Goal: Task Accomplishment & Management: Manage account settings

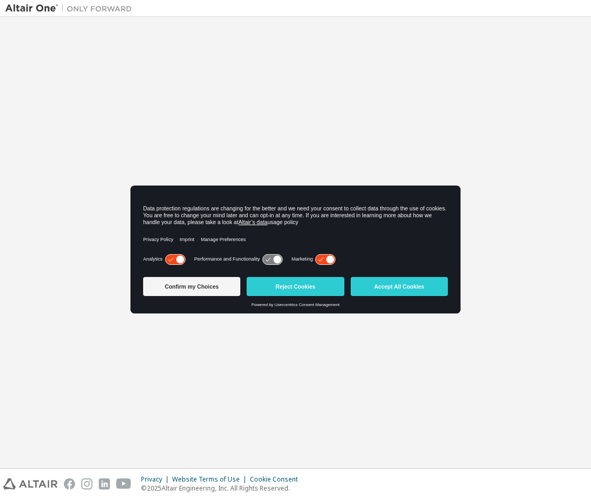
click at [374, 291] on button "Accept All Cookies" at bounding box center [399, 286] width 97 height 19
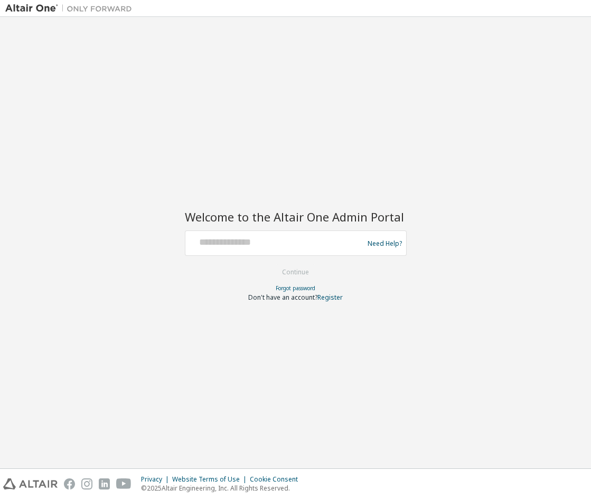
click at [235, 249] on div at bounding box center [276, 243] width 173 height 20
click at [236, 244] on input "text" at bounding box center [276, 240] width 173 height 15
type input "**********"
click at [287, 276] on button "Continue" at bounding box center [295, 272] width 49 height 16
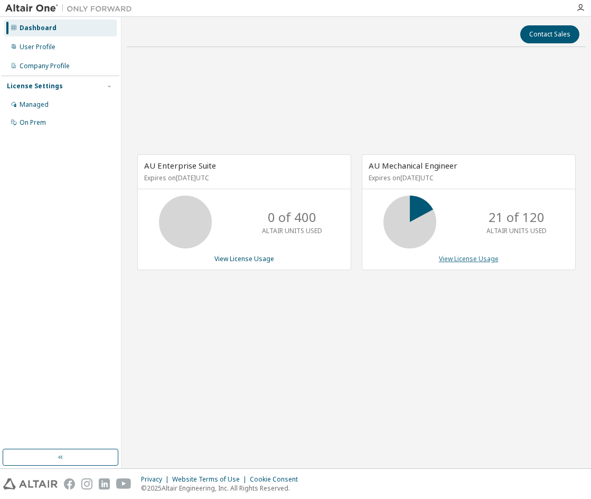
click at [475, 258] on link "View License Usage" at bounding box center [469, 258] width 60 height 9
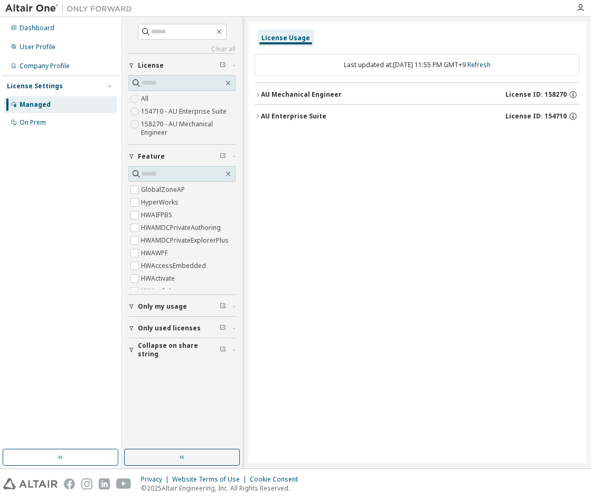
click at [298, 92] on div "AU Mechanical Engineer" at bounding box center [301, 94] width 81 height 8
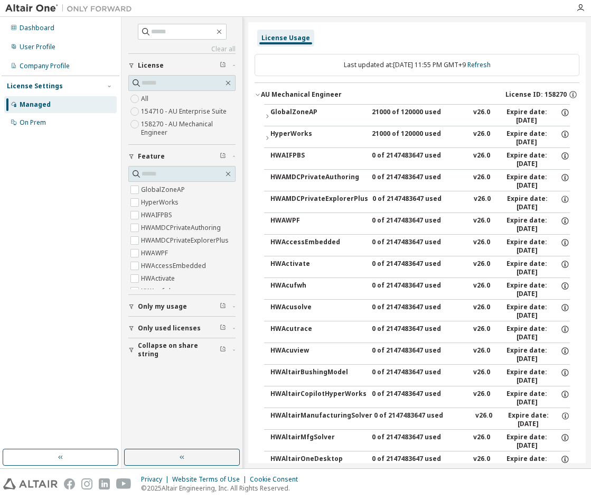
click at [291, 112] on div "GlobalZoneAP" at bounding box center [318, 116] width 95 height 17
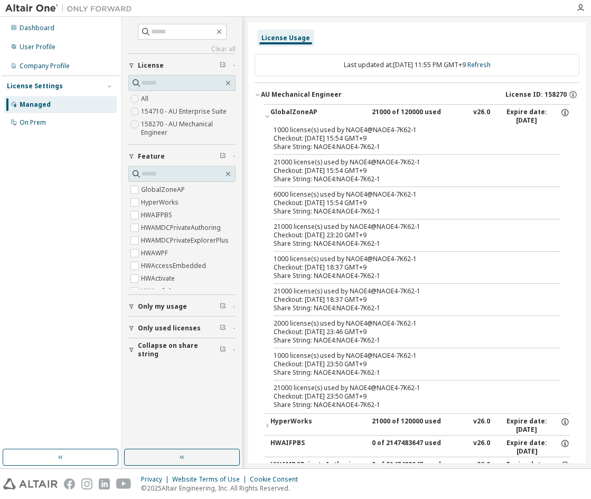
click at [197, 128] on label "158270 - AU Mechanical Engineer" at bounding box center [188, 128] width 95 height 21
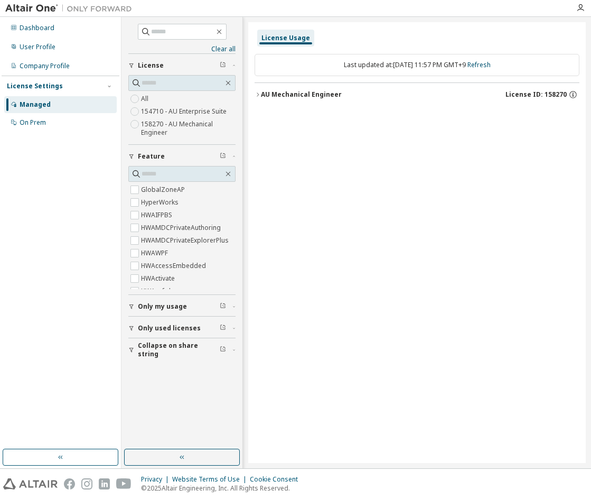
click at [315, 98] on div "AU Mechanical Engineer" at bounding box center [301, 94] width 81 height 8
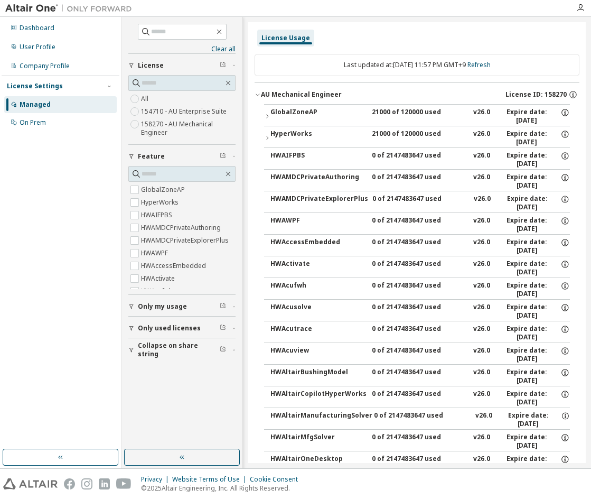
click at [307, 117] on div "GlobalZoneAP" at bounding box center [318, 116] width 95 height 17
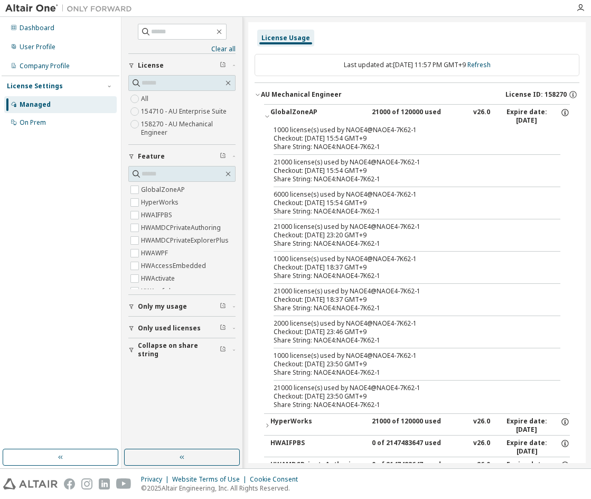
drag, startPoint x: 331, startPoint y: 98, endPoint x: 250, endPoint y: 96, distance: 80.9
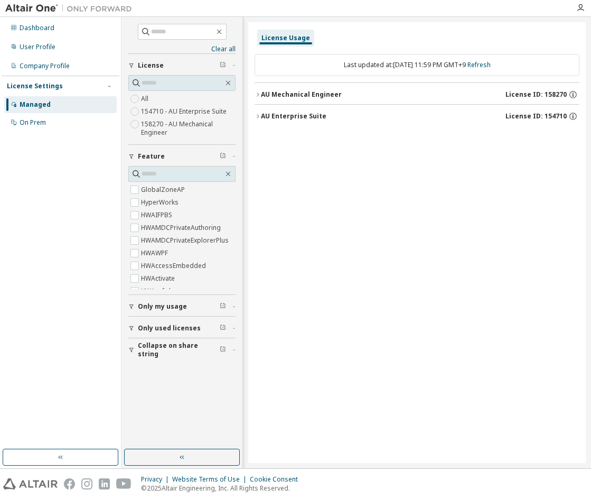
click at [261, 96] on icon "button" at bounding box center [258, 94] width 6 height 6
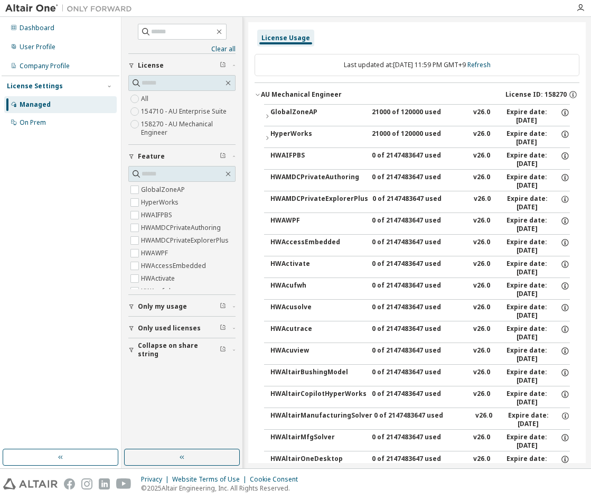
click at [261, 96] on icon "button" at bounding box center [258, 94] width 6 height 6
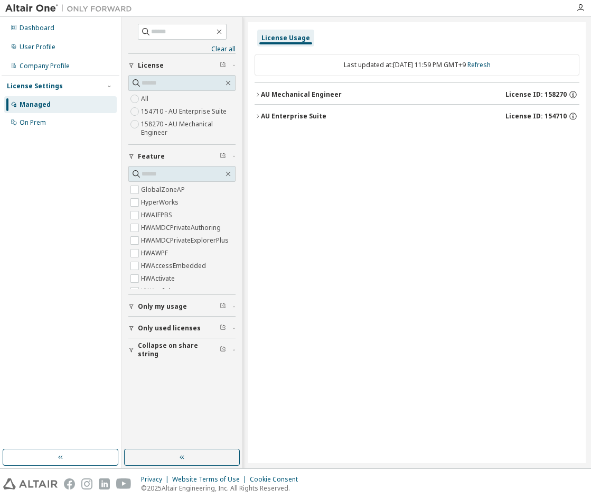
click at [261, 119] on icon "button" at bounding box center [258, 116] width 6 height 6
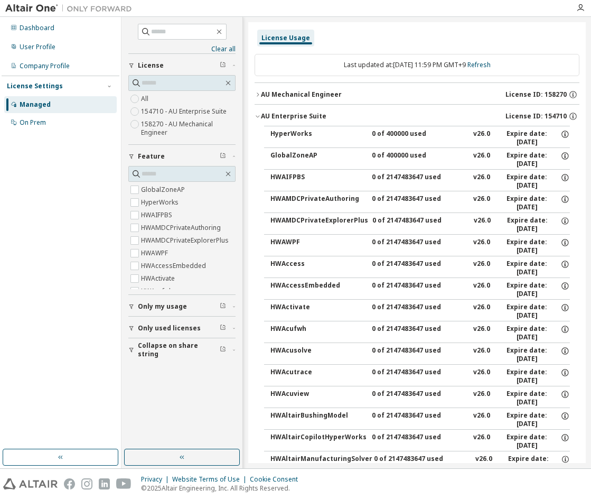
click at [261, 118] on icon "button" at bounding box center [258, 116] width 6 height 6
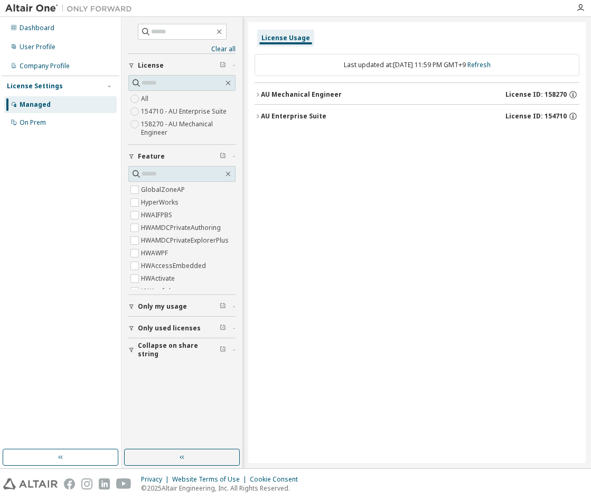
click at [261, 97] on icon "button" at bounding box center [258, 94] width 6 height 6
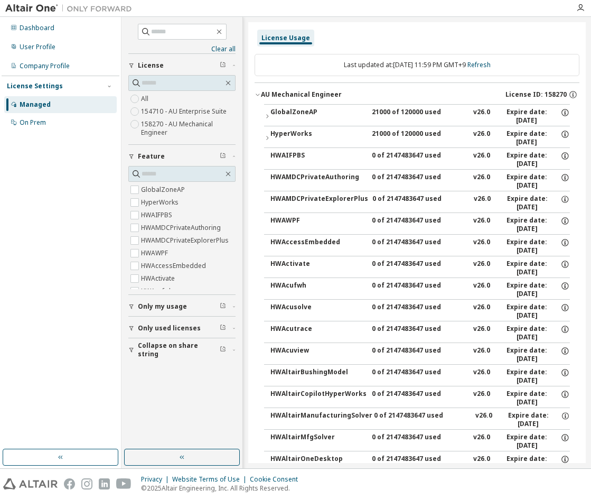
click at [282, 109] on div "GlobalZoneAP" at bounding box center [318, 116] width 95 height 17
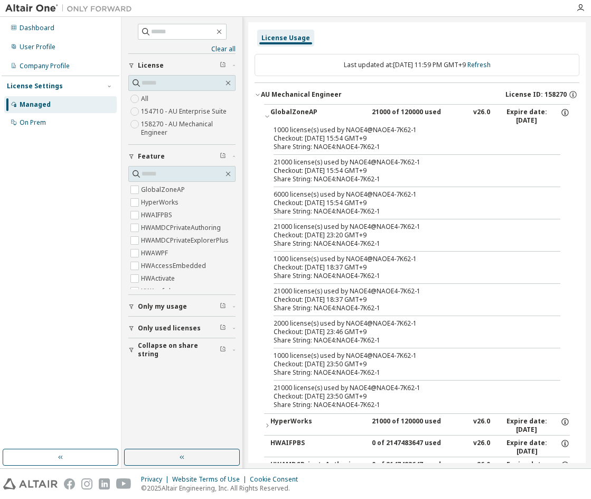
click at [408, 38] on div "License Usage" at bounding box center [417, 38] width 325 height 19
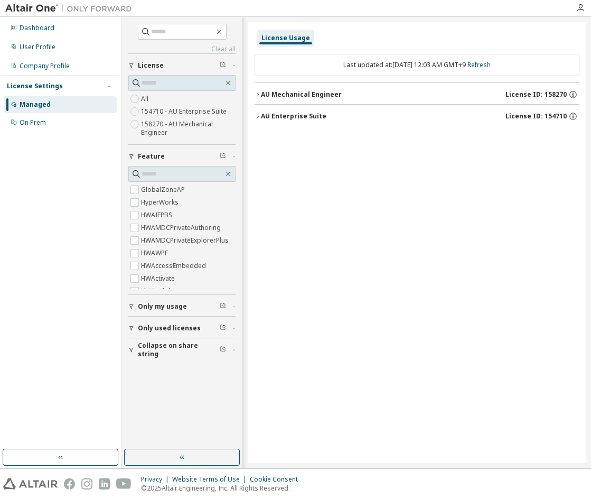
click at [317, 97] on div "AU Mechanical Engineer" at bounding box center [301, 94] width 81 height 8
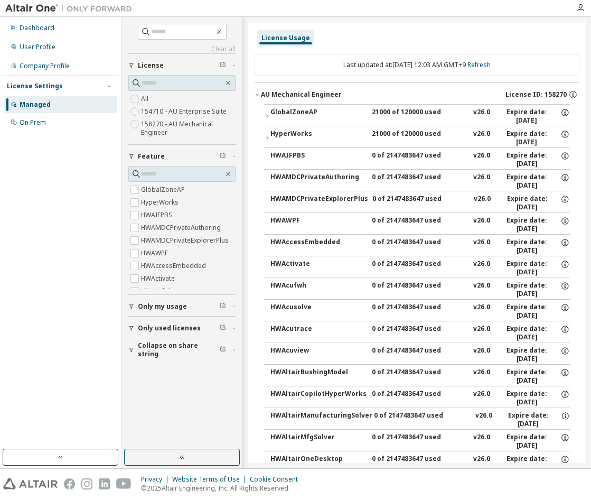
click at [317, 113] on div "GlobalZoneAP" at bounding box center [318, 116] width 95 height 17
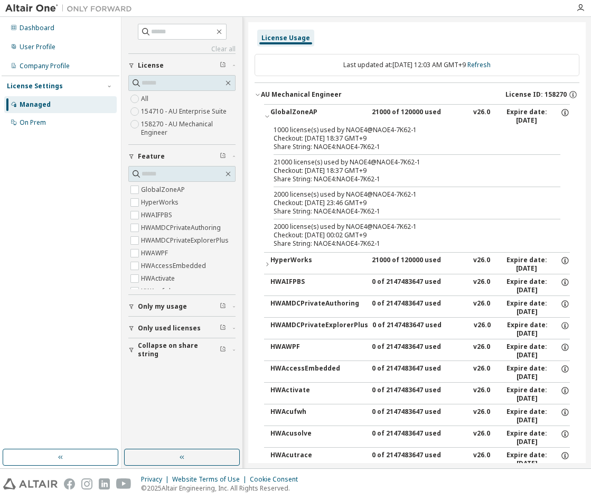
click at [341, 162] on div "21000 license(s) used by NAOE4@NAOE4-7K62-1" at bounding box center [405, 162] width 262 height 8
click at [341, 169] on div "Checkout: 2025-10-04 18:37 GMT+9" at bounding box center [405, 170] width 262 height 8
click at [316, 170] on div "Checkout: 2025-10-04 18:37 GMT+9" at bounding box center [405, 170] width 262 height 8
click at [435, 143] on div "Share String: NAOE4:NAOE4-7K62-1" at bounding box center [405, 147] width 262 height 8
drag, startPoint x: 368, startPoint y: 140, endPoint x: 283, endPoint y: 144, distance: 85.2
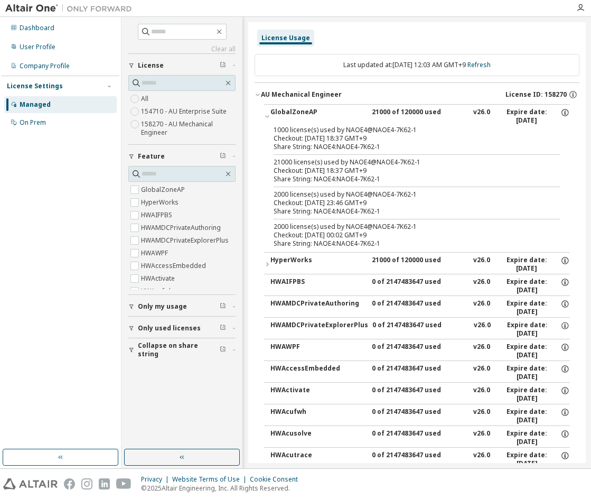
click at [283, 144] on div "1000 license(s) used by NAOE4@NAOE4-7K62-1 Checkout: 2025-10-04 18:37 GMT+9 Sha…" at bounding box center [405, 138] width 262 height 25
click at [269, 262] on icon "button" at bounding box center [267, 264] width 6 height 6
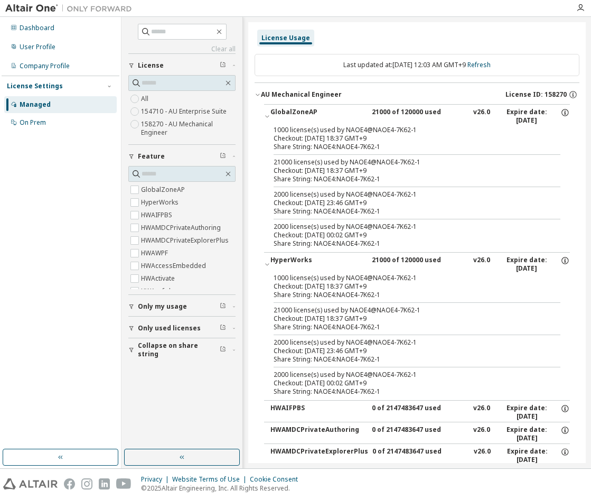
click at [322, 287] on div "Checkout: 2025-10-04 18:37 GMT+9" at bounding box center [405, 286] width 262 height 8
click at [484, 280] on div "1000 license(s) used by NAOE4@NAOE4-7K62-1" at bounding box center [405, 278] width 262 height 8
click at [161, 303] on span "Only my usage" at bounding box center [162, 306] width 49 height 8
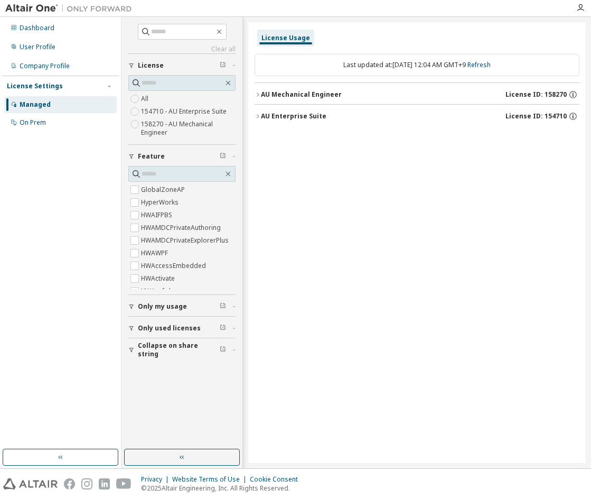
click at [284, 91] on div "AU Mechanical Engineer" at bounding box center [301, 94] width 81 height 8
click at [174, 128] on label "158270 - AU Mechanical Engineer" at bounding box center [188, 128] width 95 height 21
click at [315, 99] on button "AU Mechanical Engineer License ID: 158270" at bounding box center [417, 94] width 325 height 23
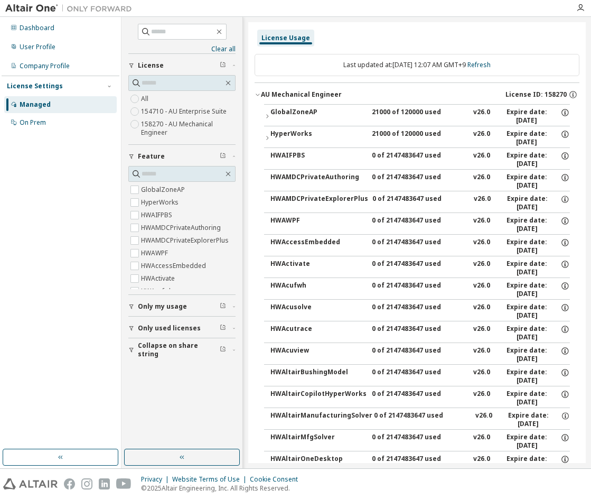
click at [308, 114] on div "GlobalZoneAP" at bounding box center [318, 116] width 95 height 17
